Goal: Check status: Check status

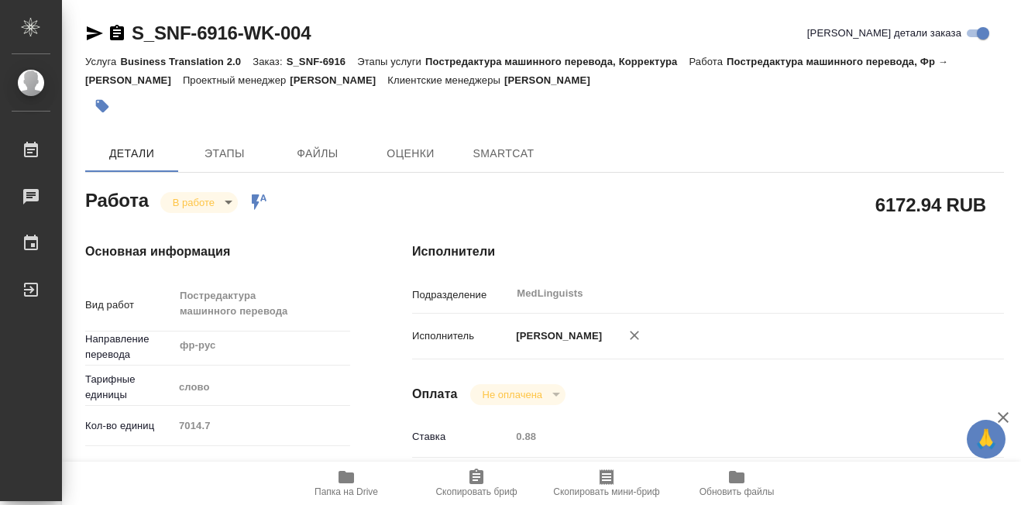
type textarea "x"
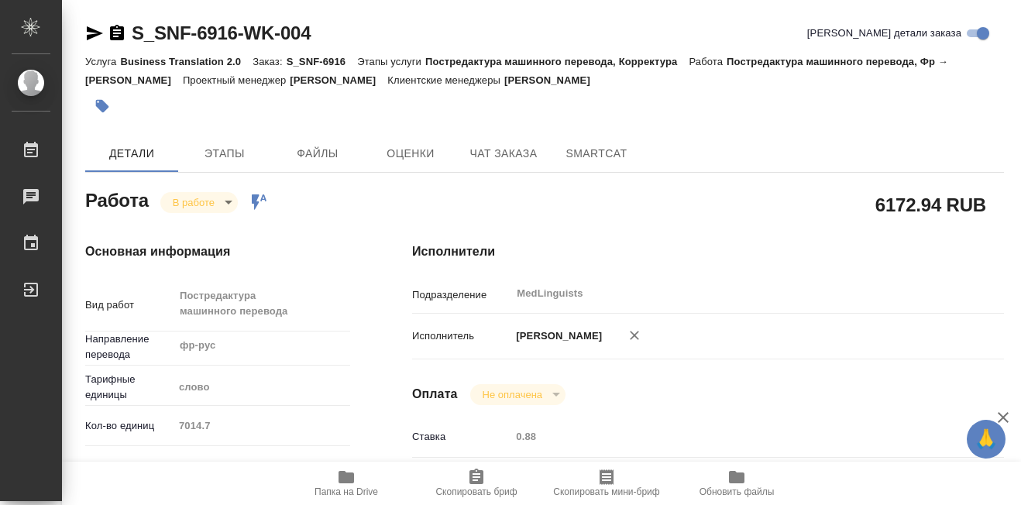
type textarea "x"
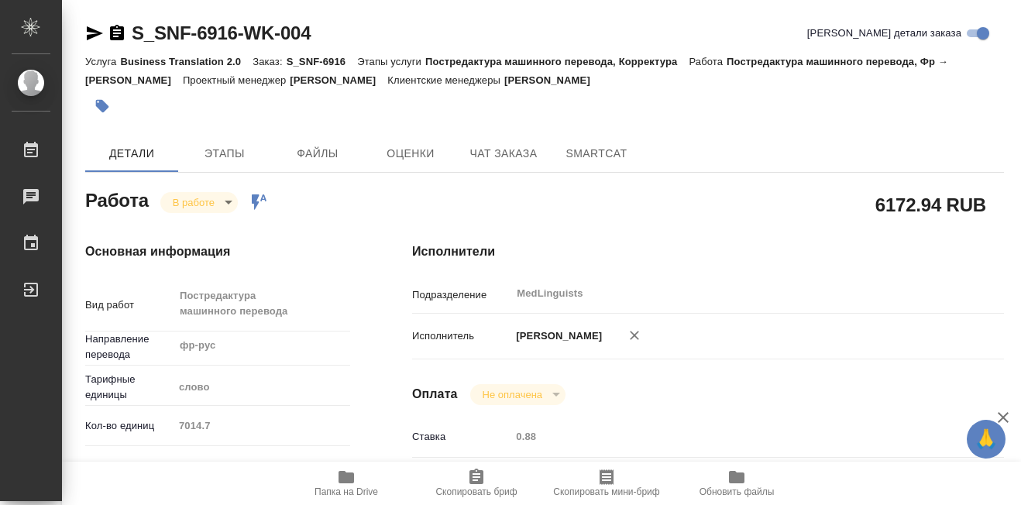
type textarea "x"
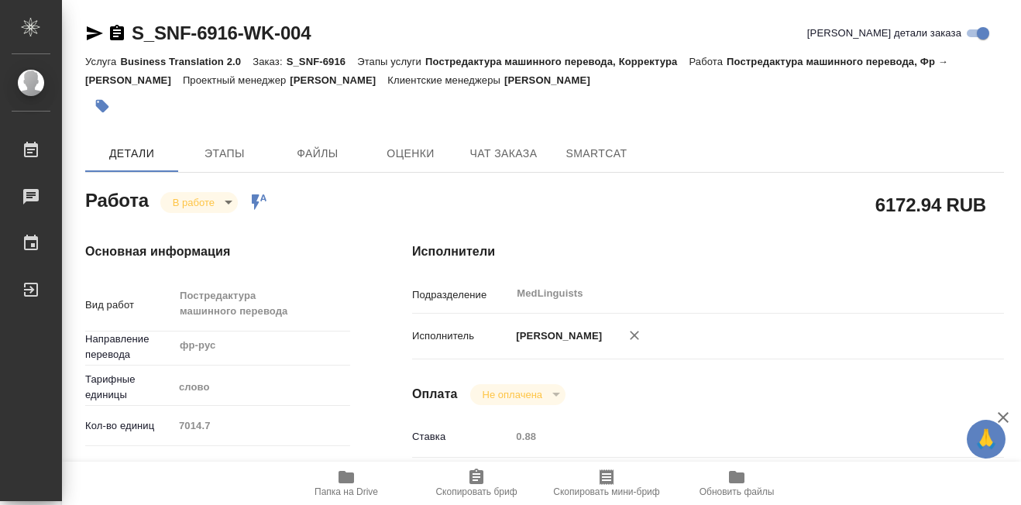
click at [347, 476] on icon "button" at bounding box center [345, 477] width 15 height 12
type textarea "x"
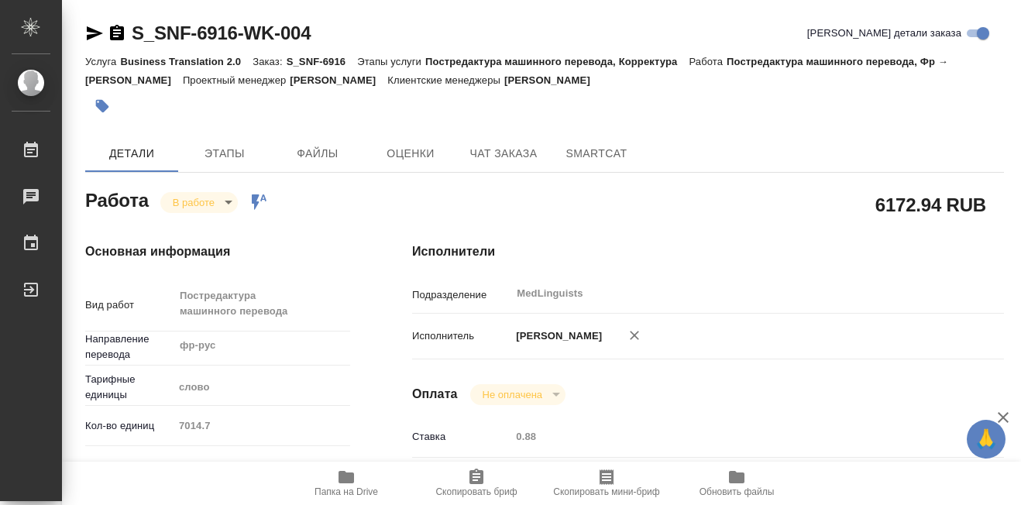
type textarea "x"
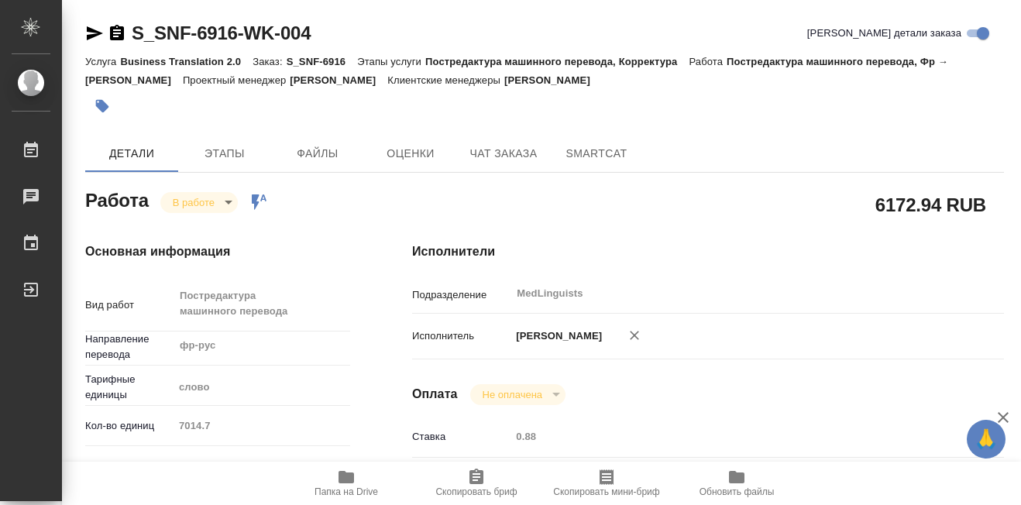
type textarea "x"
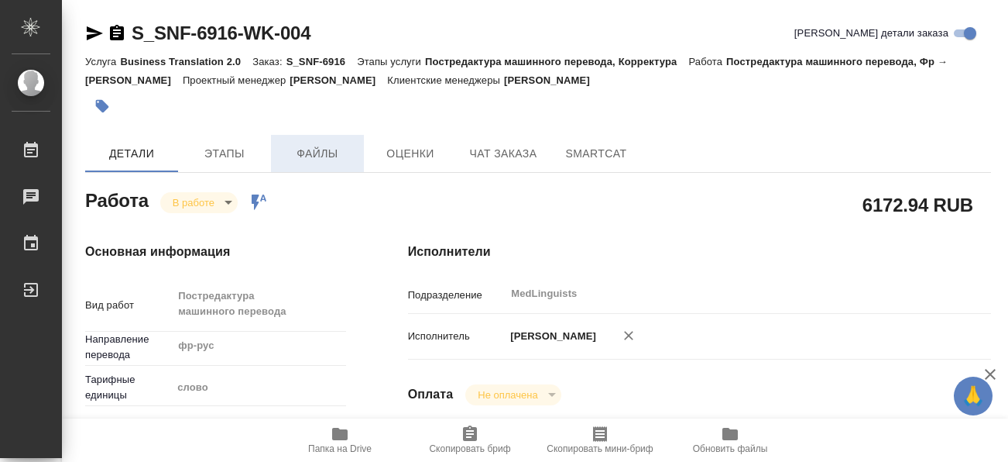
type textarea "x"
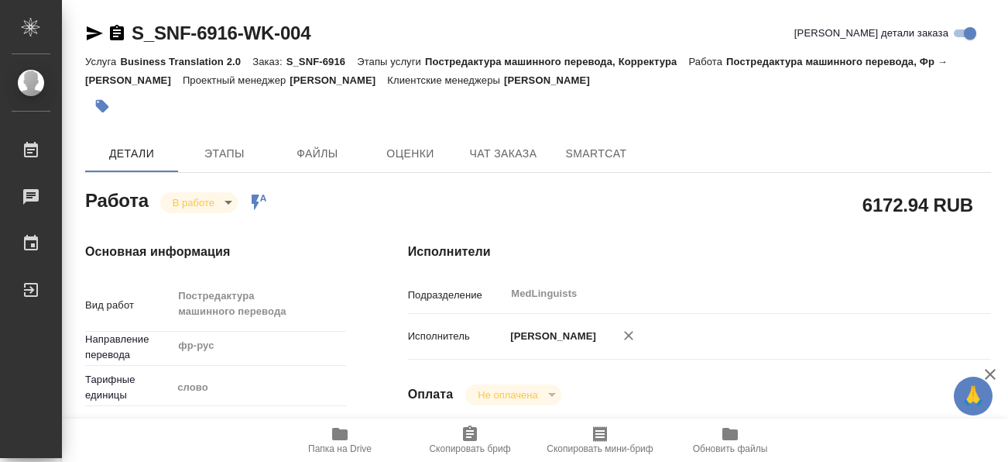
click at [228, 205] on body "🙏 .cls-1 fill:#fff; AWATERA [PERSON_NAME] 0 Чаты График Выйти S_SNF-6916-WK-004…" at bounding box center [504, 231] width 1008 height 462
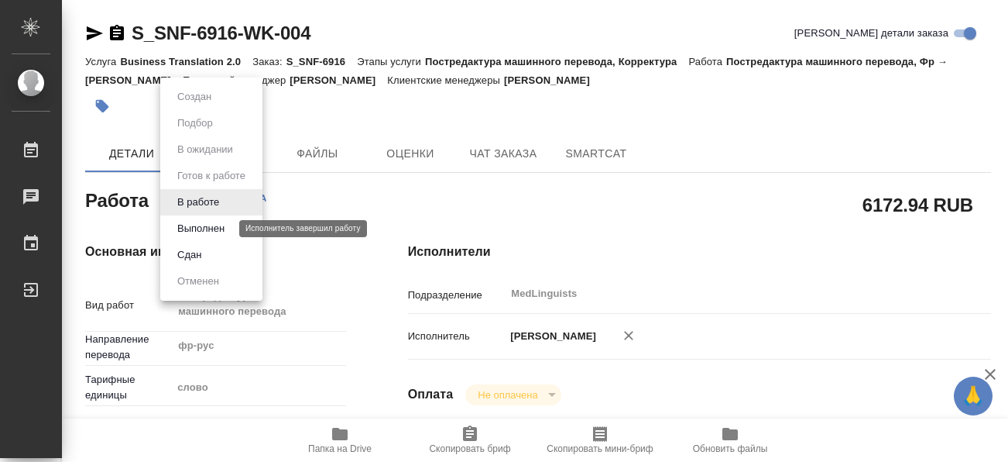
click at [202, 225] on button "Выполнен" at bounding box center [201, 228] width 57 height 17
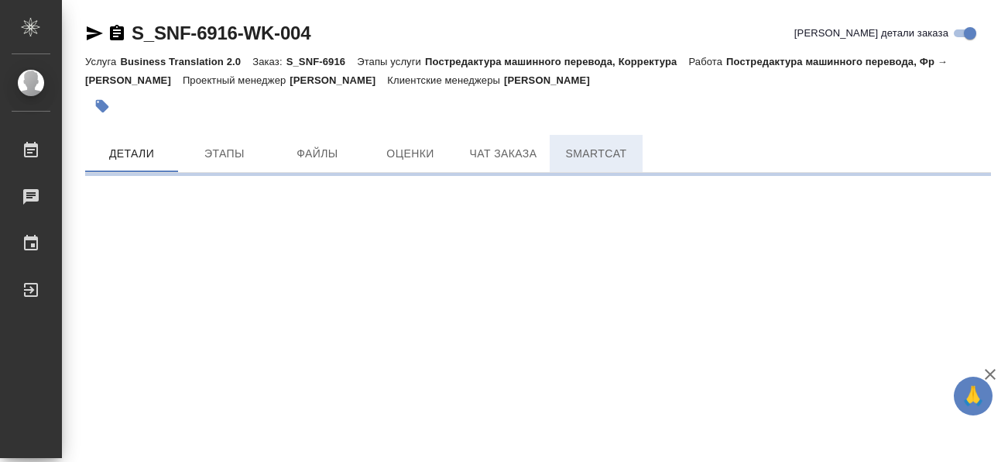
click at [588, 156] on span "SmartCat" at bounding box center [596, 153] width 74 height 19
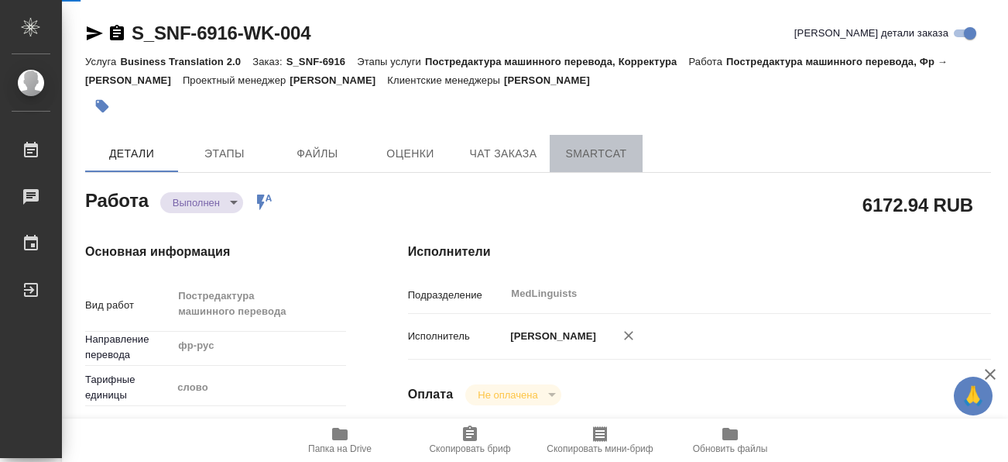
click at [588, 156] on span "SmartCat" at bounding box center [596, 153] width 74 height 19
type textarea "x"
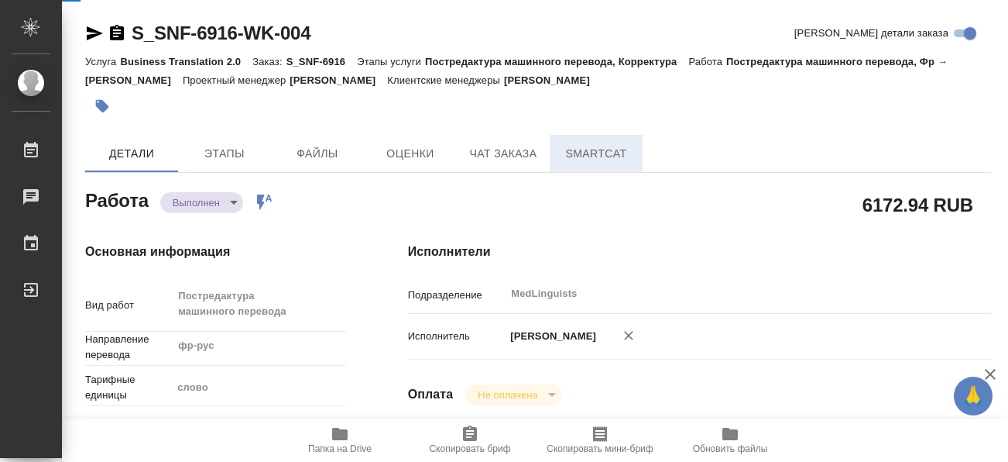
type textarea "x"
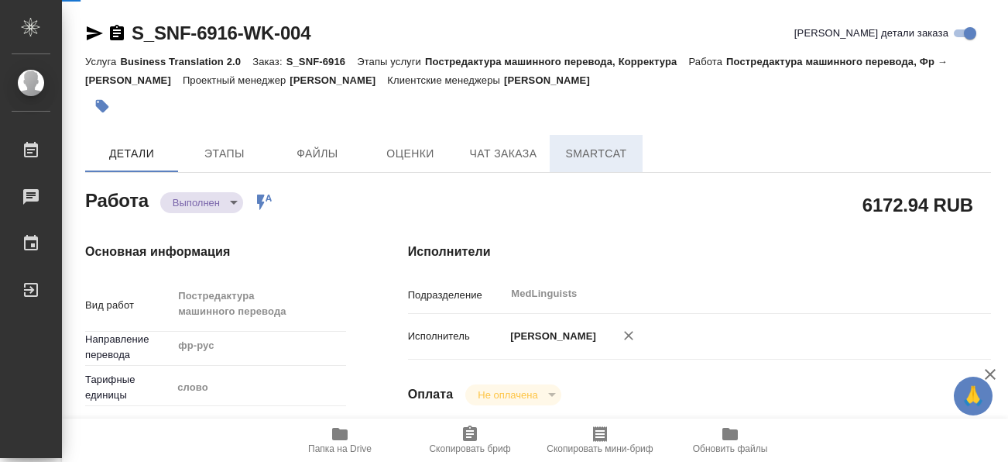
type textarea "x"
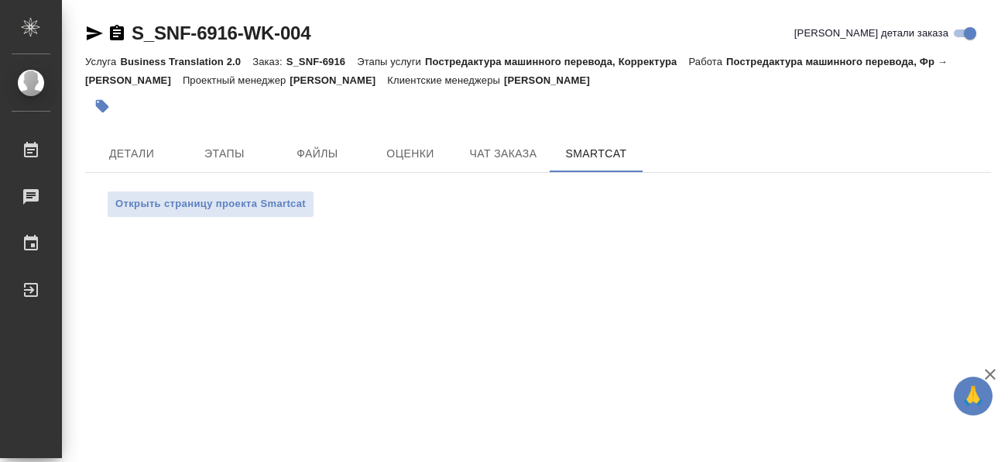
click at [379, 223] on div "Открыть страницу проекта Smartcat" at bounding box center [538, 204] width 906 height 63
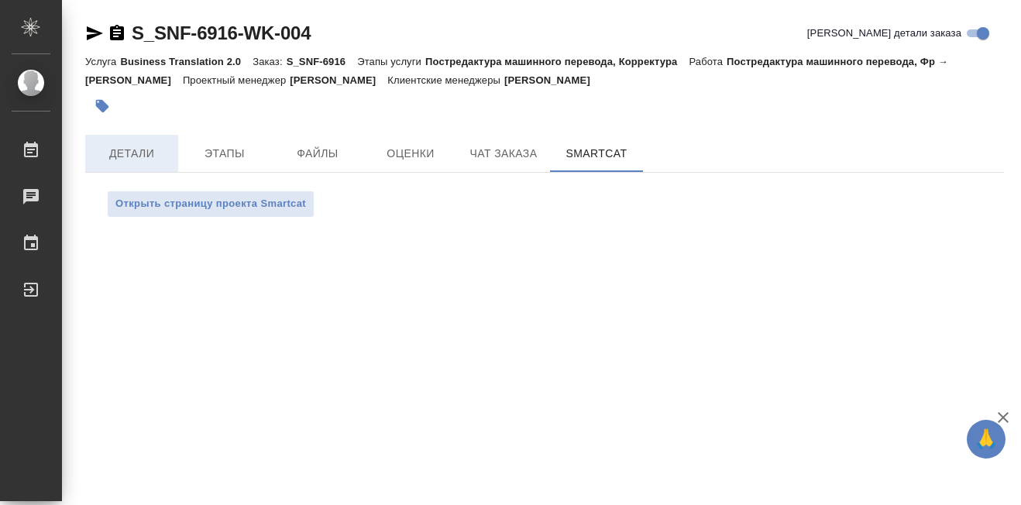
click at [126, 157] on span "Детали" at bounding box center [131, 153] width 74 height 19
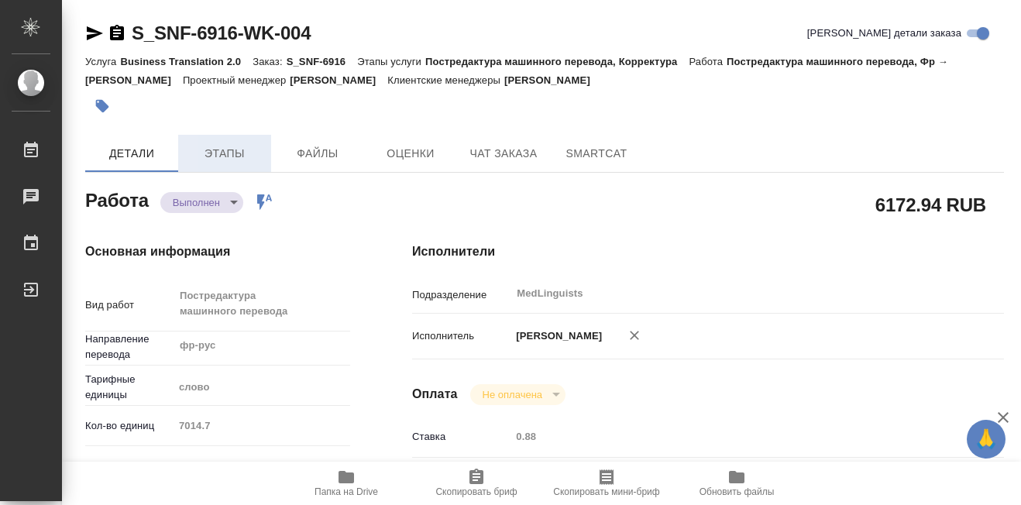
type textarea "x"
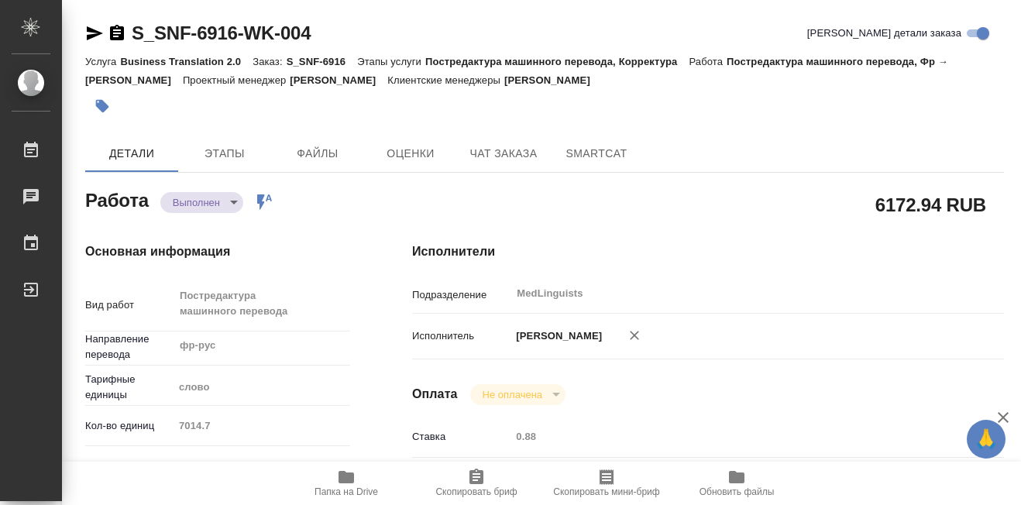
type textarea "x"
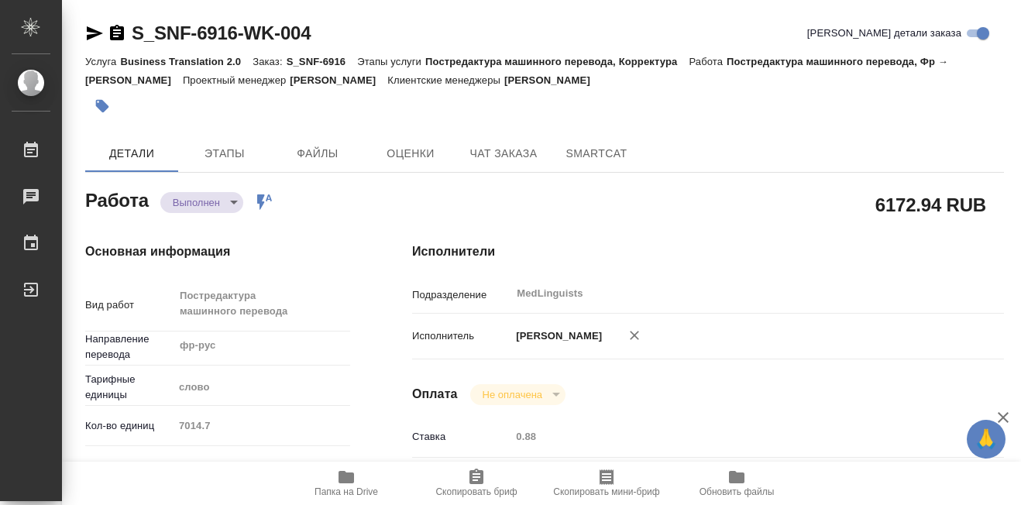
type textarea "x"
